Goal: Navigation & Orientation: Go to known website

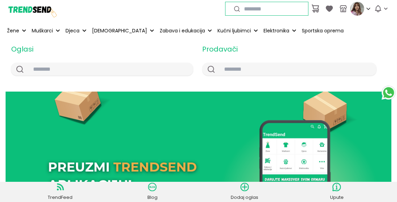
click at [119, 146] on img at bounding box center [199, 193] width 386 height 202
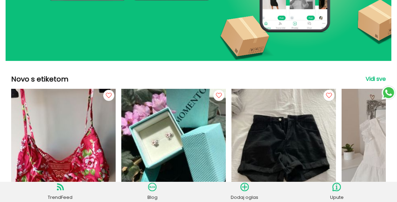
scroll to position [104, 0]
